Goal: Task Accomplishment & Management: Use online tool/utility

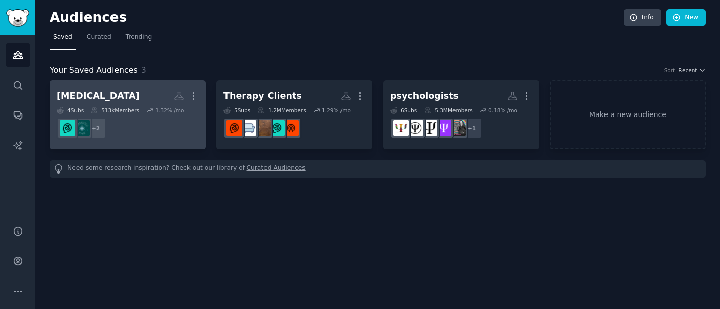
click at [139, 95] on h2 "[MEDICAL_DATA] Custom Audience More" at bounding box center [128, 96] width 142 height 18
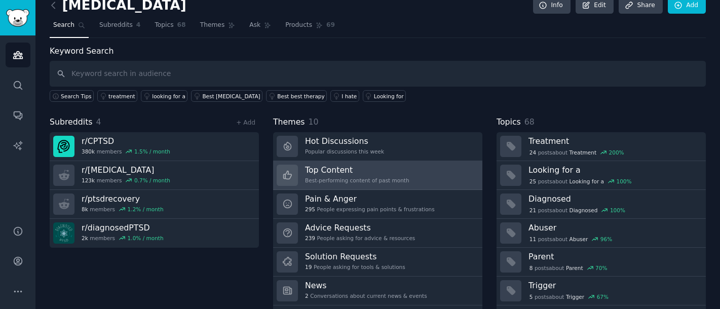
scroll to position [40, 0]
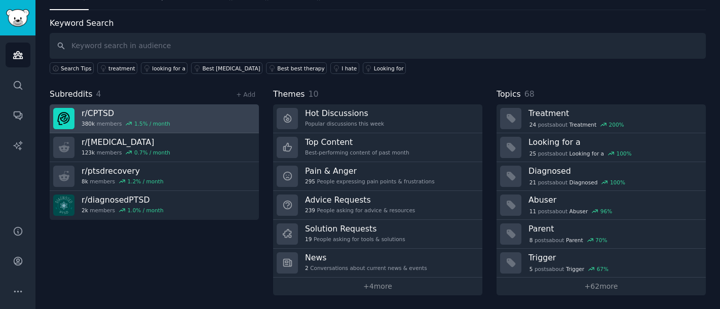
click at [159, 108] on h3 "r/ CPTSD" at bounding box center [126, 113] width 89 height 11
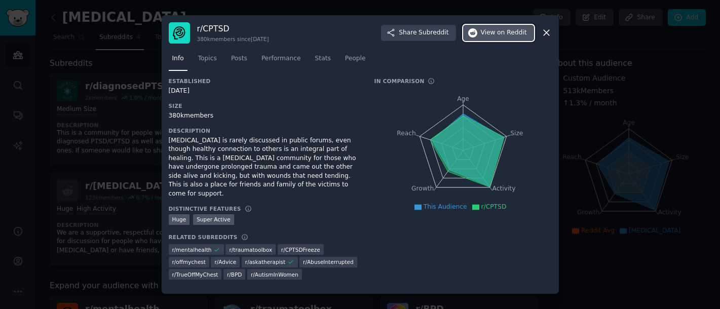
click at [493, 33] on span "View on Reddit" at bounding box center [504, 32] width 46 height 9
click at [547, 34] on icon at bounding box center [546, 32] width 11 height 11
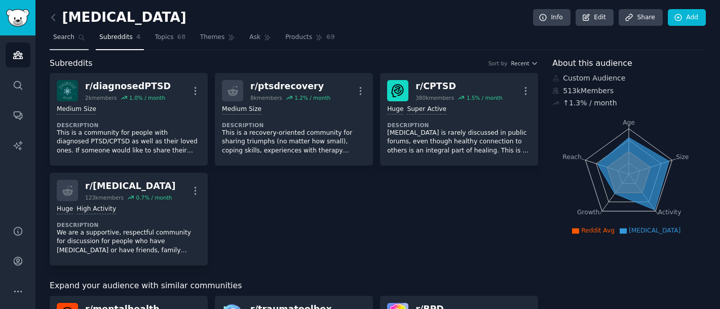
click at [66, 35] on span "Search" at bounding box center [63, 37] width 21 height 9
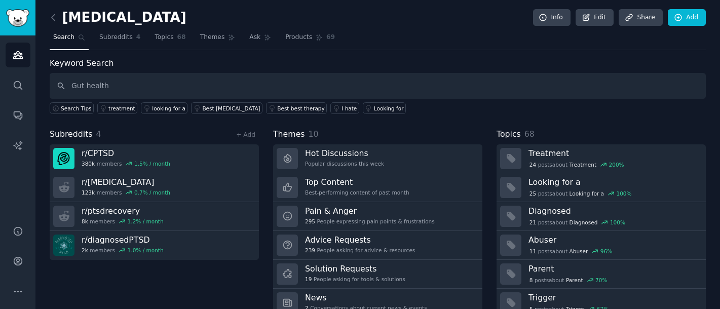
type input "Gut health"
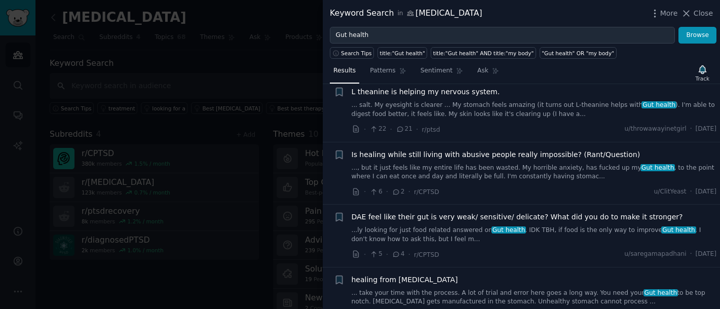
scroll to position [213, 0]
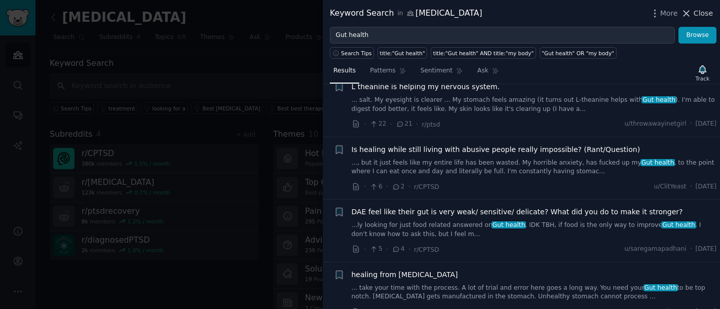
click at [631, 14] on button "Close" at bounding box center [697, 13] width 32 height 11
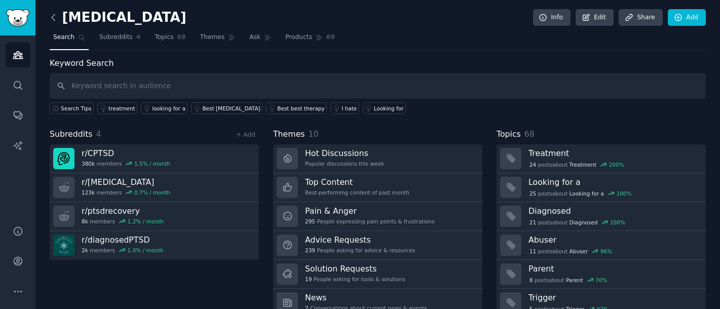
click at [53, 18] on icon at bounding box center [53, 17] width 11 height 11
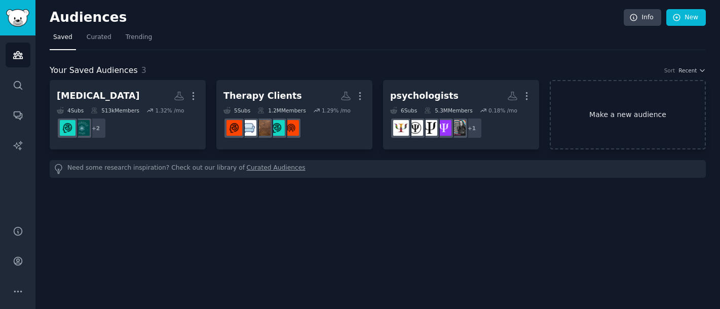
click at [627, 115] on link "Make a new audience" at bounding box center [628, 114] width 156 height 69
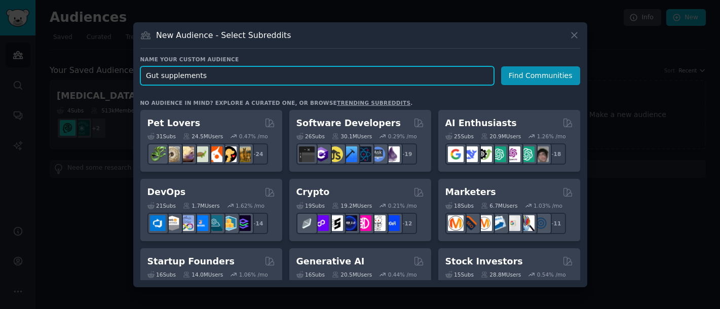
click at [158, 76] on input "Gut supplements" at bounding box center [317, 75] width 354 height 19
drag, startPoint x: 228, startPoint y: 55, endPoint x: 180, endPoint y: 75, distance: 52.3
click at [180, 75] on input "Gut health supplements" at bounding box center [317, 75] width 354 height 19
type input "Gut health"
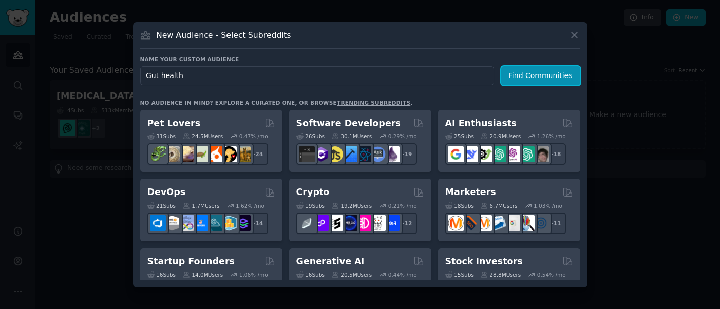
click at [527, 76] on button "Find Communities" at bounding box center [540, 75] width 79 height 19
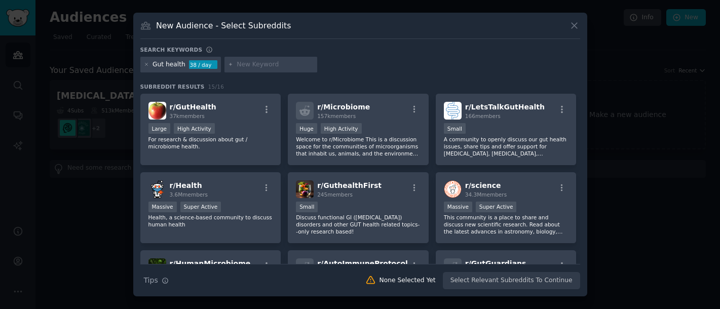
click at [257, 65] on input "text" at bounding box center [275, 64] width 77 height 9
type input "women"
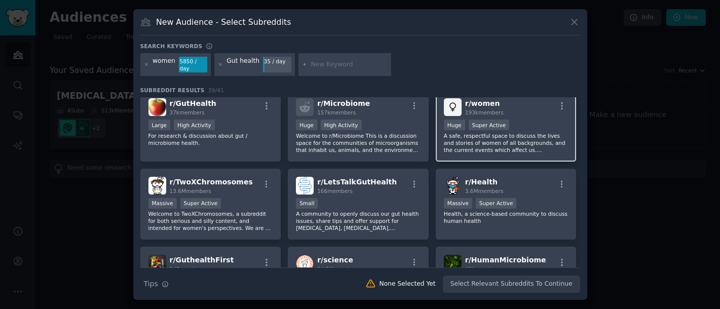
scroll to position [8, 0]
click at [572, 23] on icon at bounding box center [575, 22] width 6 height 6
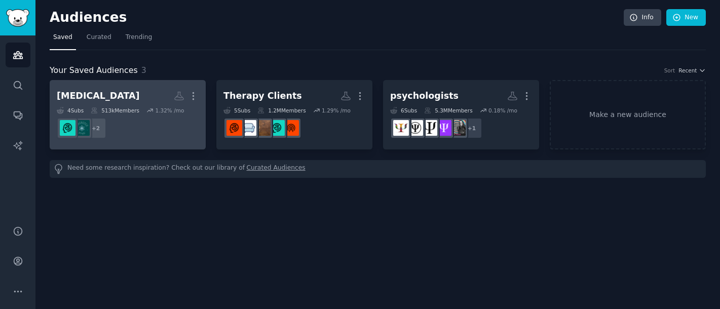
click at [133, 89] on h2 "[MEDICAL_DATA] More" at bounding box center [128, 96] width 142 height 18
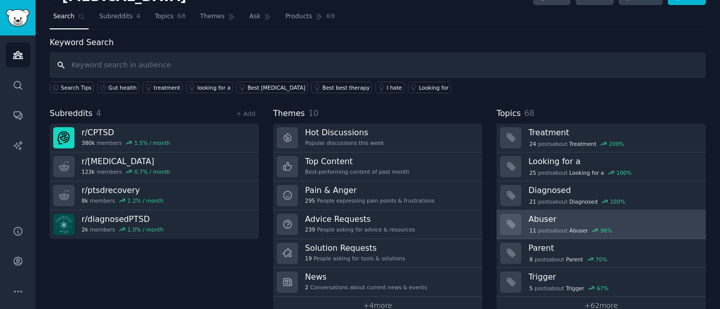
scroll to position [40, 0]
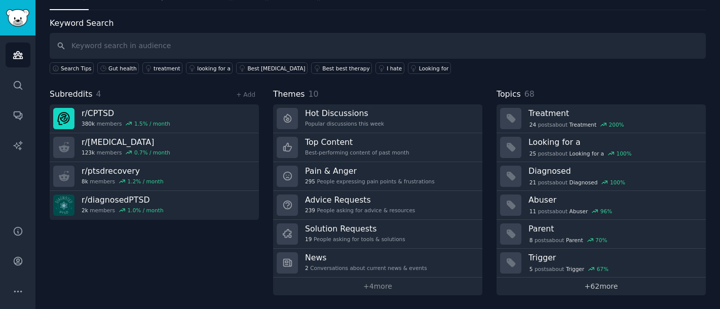
click at [596, 288] on link "+ 62 more" at bounding box center [601, 287] width 209 height 18
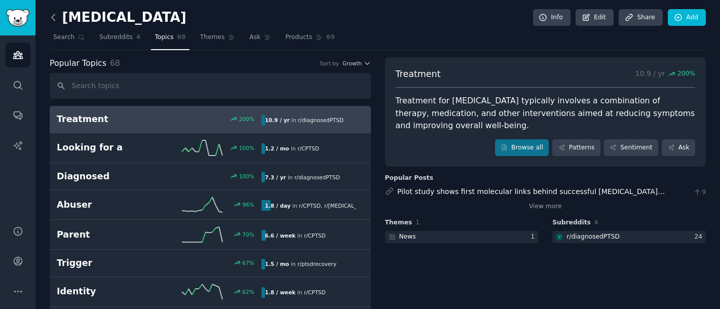
click at [51, 18] on icon at bounding box center [53, 17] width 11 height 11
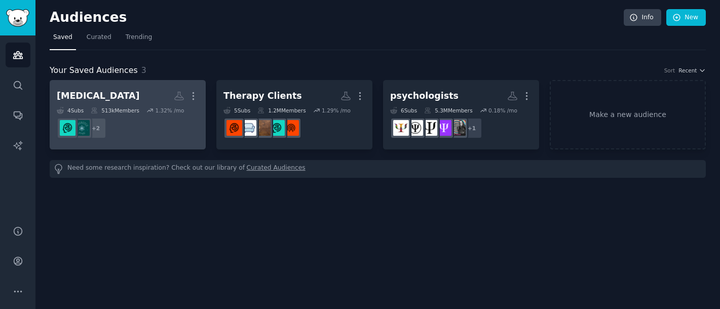
click at [138, 91] on h2 "[MEDICAL_DATA] More" at bounding box center [128, 96] width 142 height 18
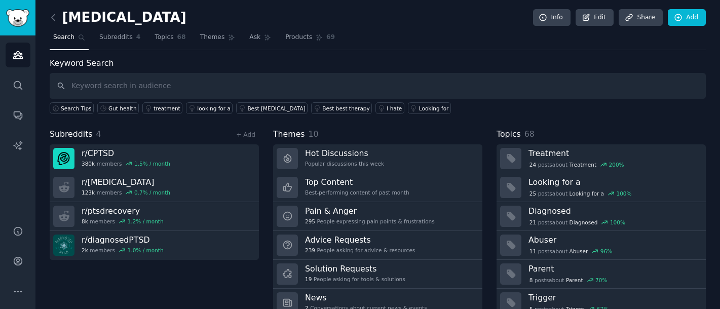
scroll to position [40, 0]
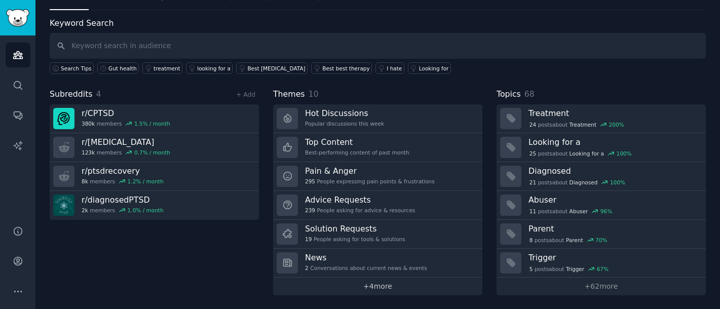
click at [377, 287] on link "+ 4 more" at bounding box center [377, 287] width 209 height 18
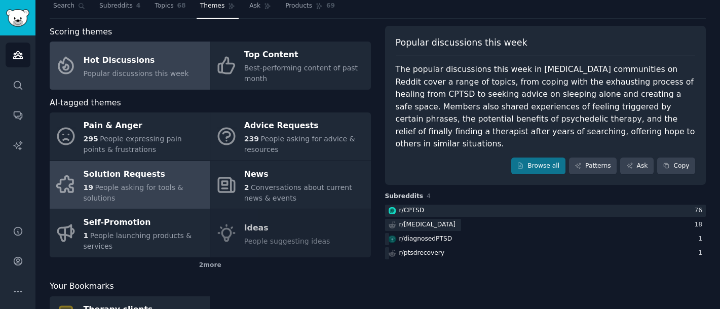
scroll to position [33, 0]
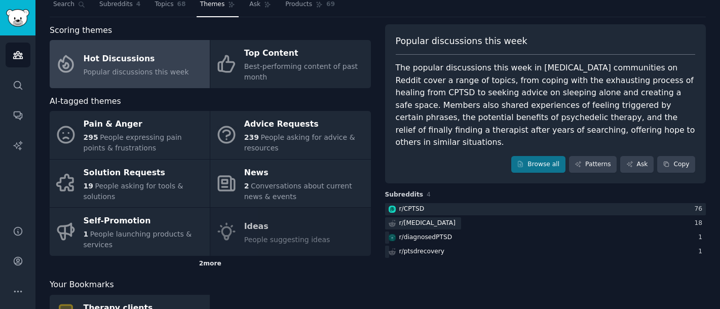
click at [205, 263] on div "2 more" at bounding box center [210, 264] width 321 height 16
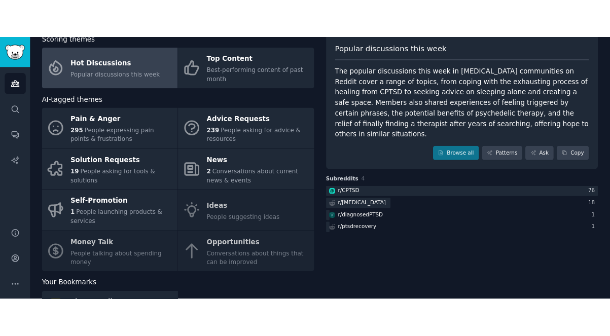
scroll to position [0, 0]
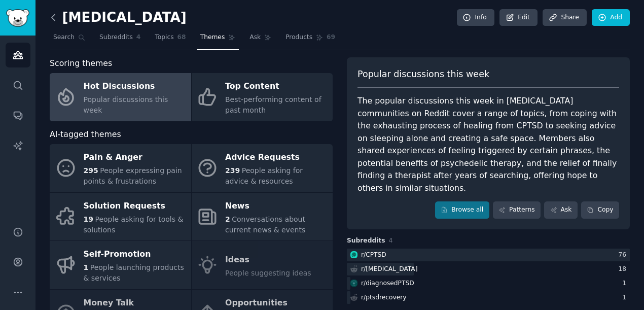
click at [53, 17] on icon at bounding box center [53, 17] width 11 height 11
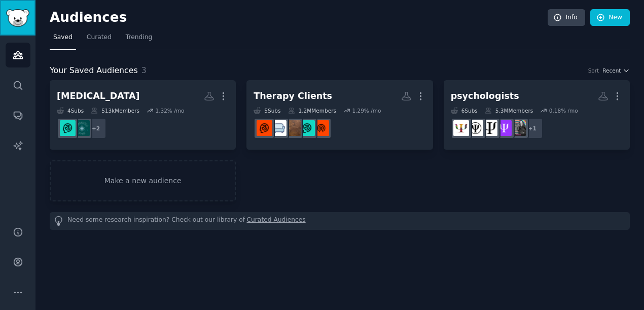
click at [22, 19] on img "Sidebar" at bounding box center [17, 18] width 23 height 18
